Goal: Task Accomplishment & Management: Manage account settings

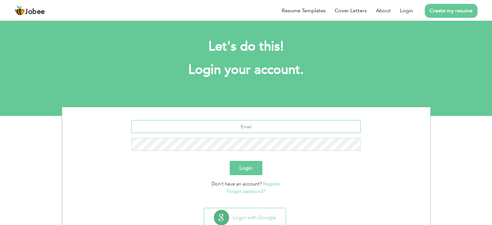
click at [260, 127] on input "text" at bounding box center [245, 126] width 229 height 13
type input "[EMAIL_ADDRESS][DOMAIN_NAME]"
click at [243, 164] on button "Login" at bounding box center [246, 168] width 33 height 14
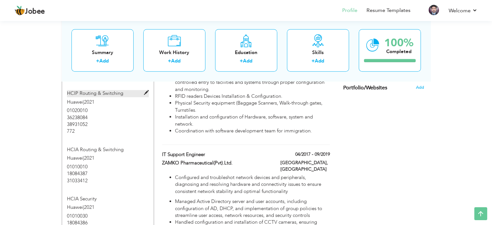
scroll to position [518, 0]
